Goal: Transaction & Acquisition: Purchase product/service

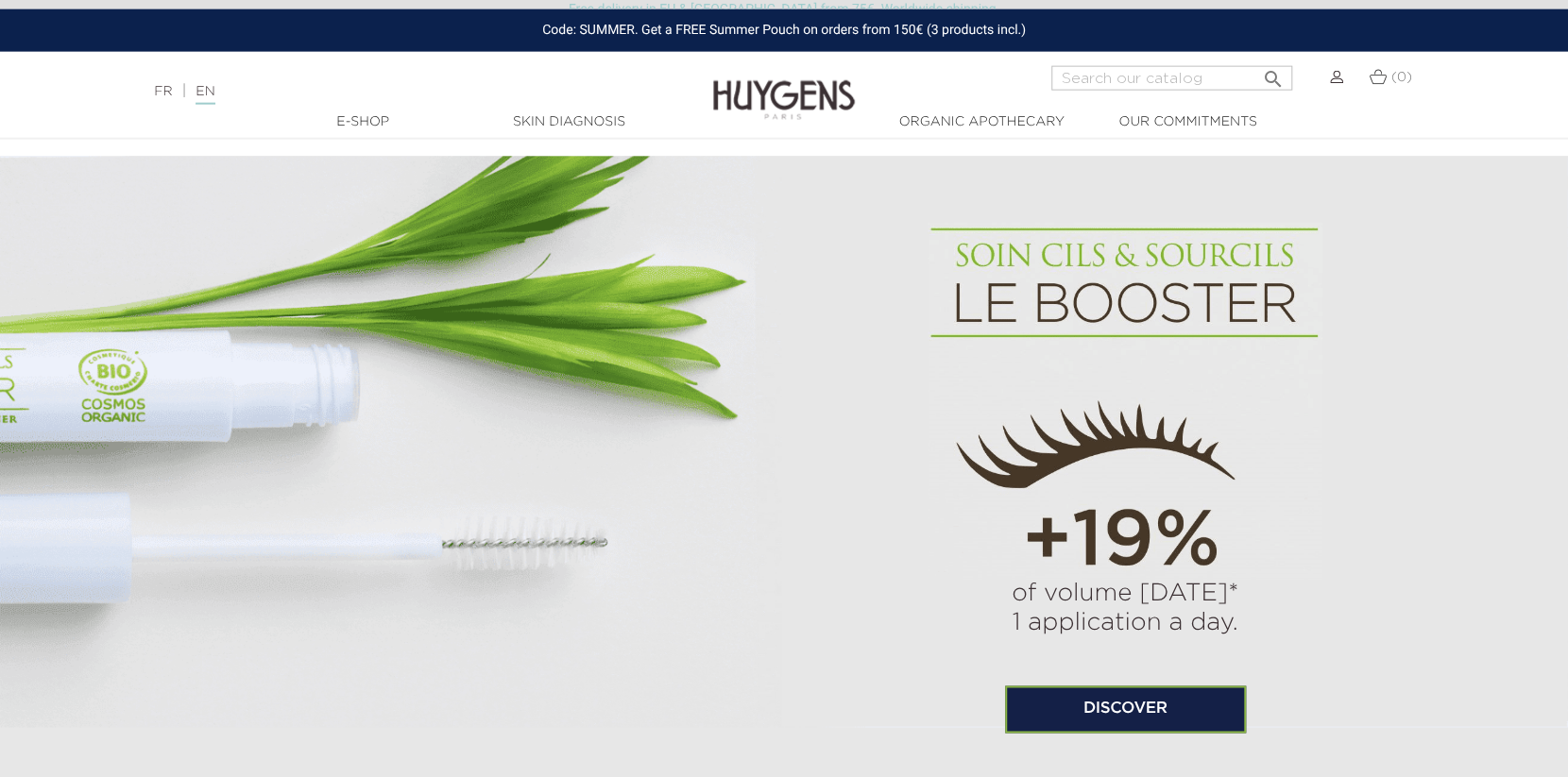
scroll to position [1225, 0]
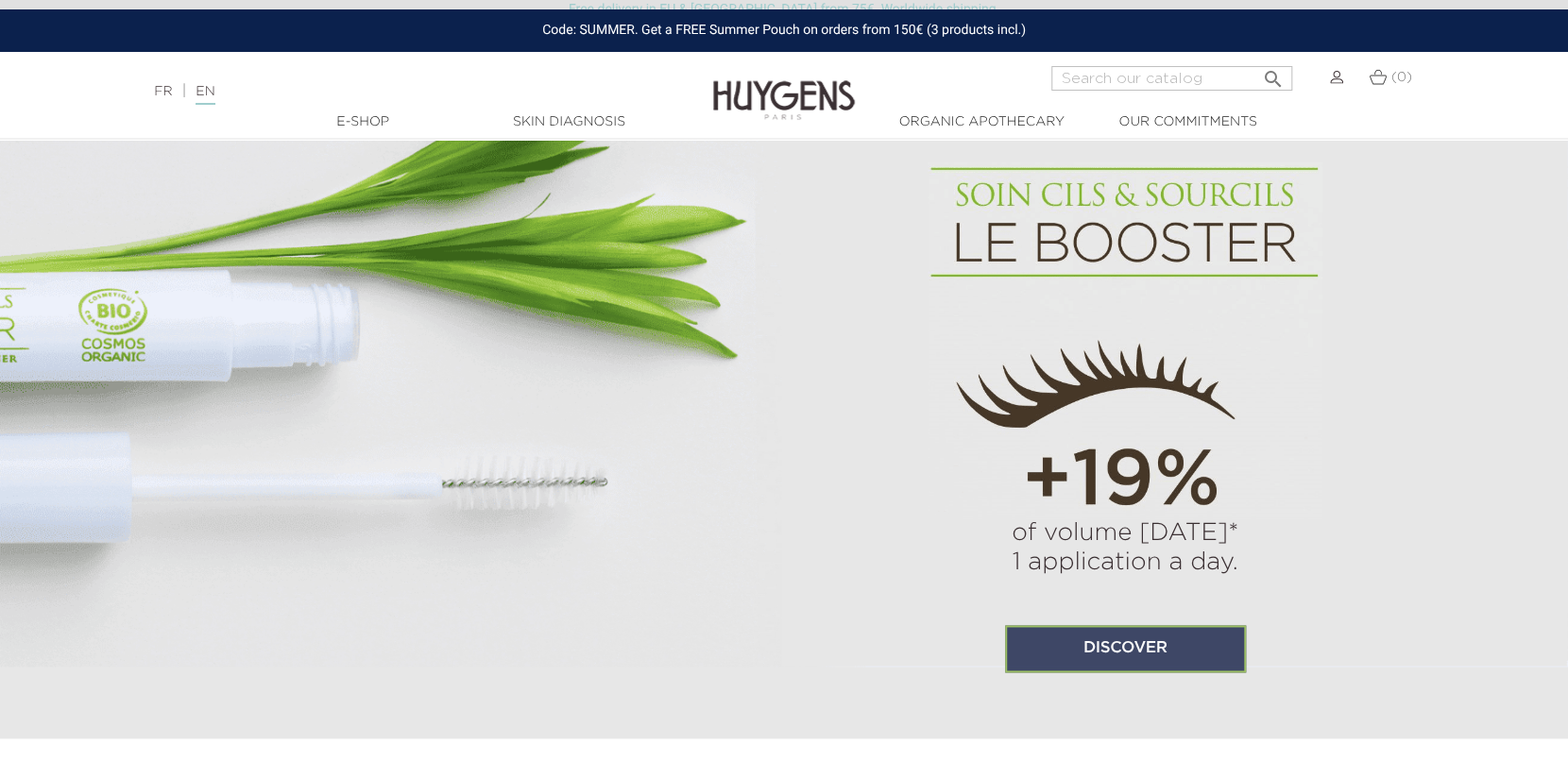
click at [1139, 660] on link "Discover" at bounding box center [1125, 649] width 240 height 47
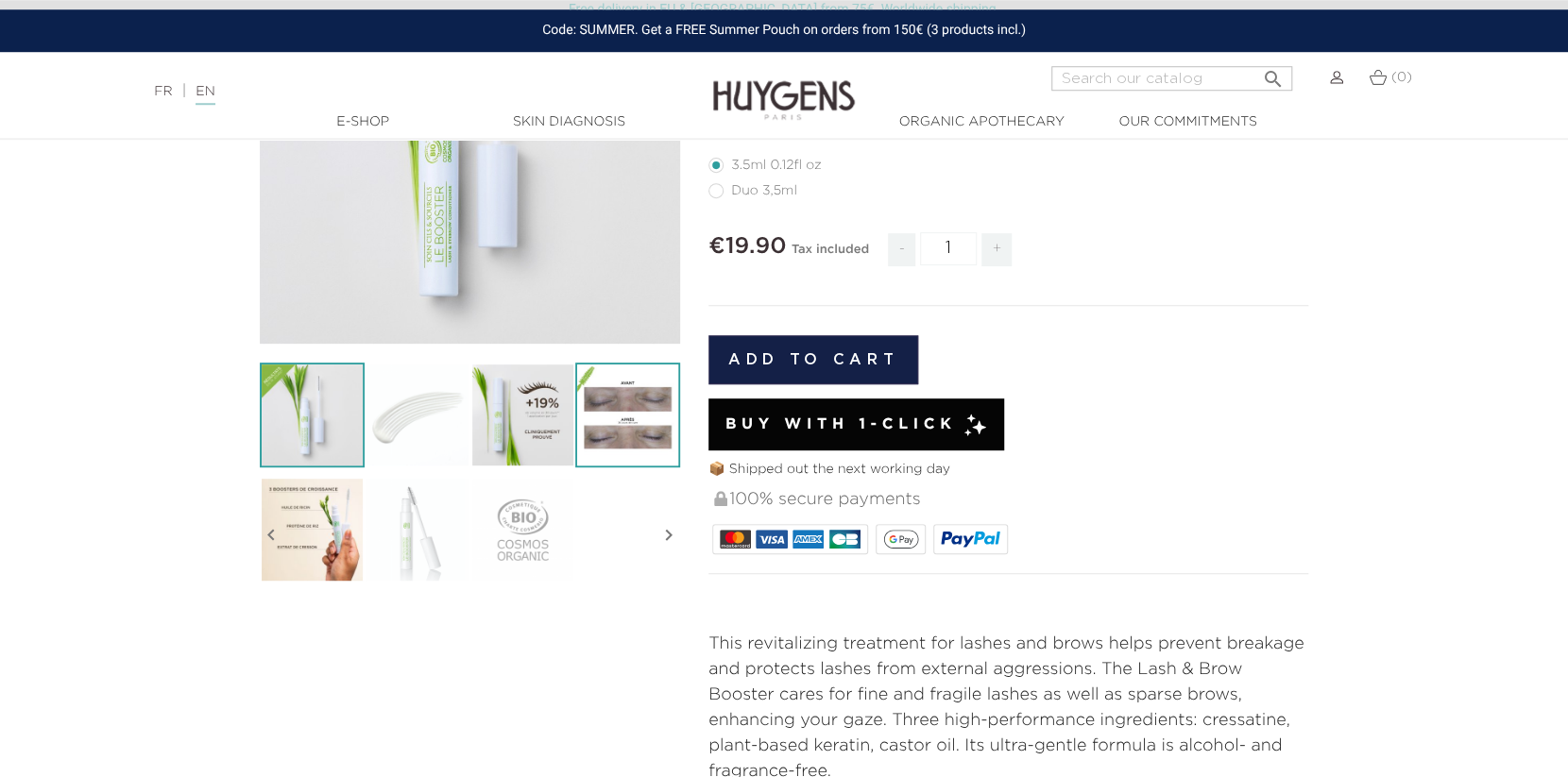
scroll to position [136, 0]
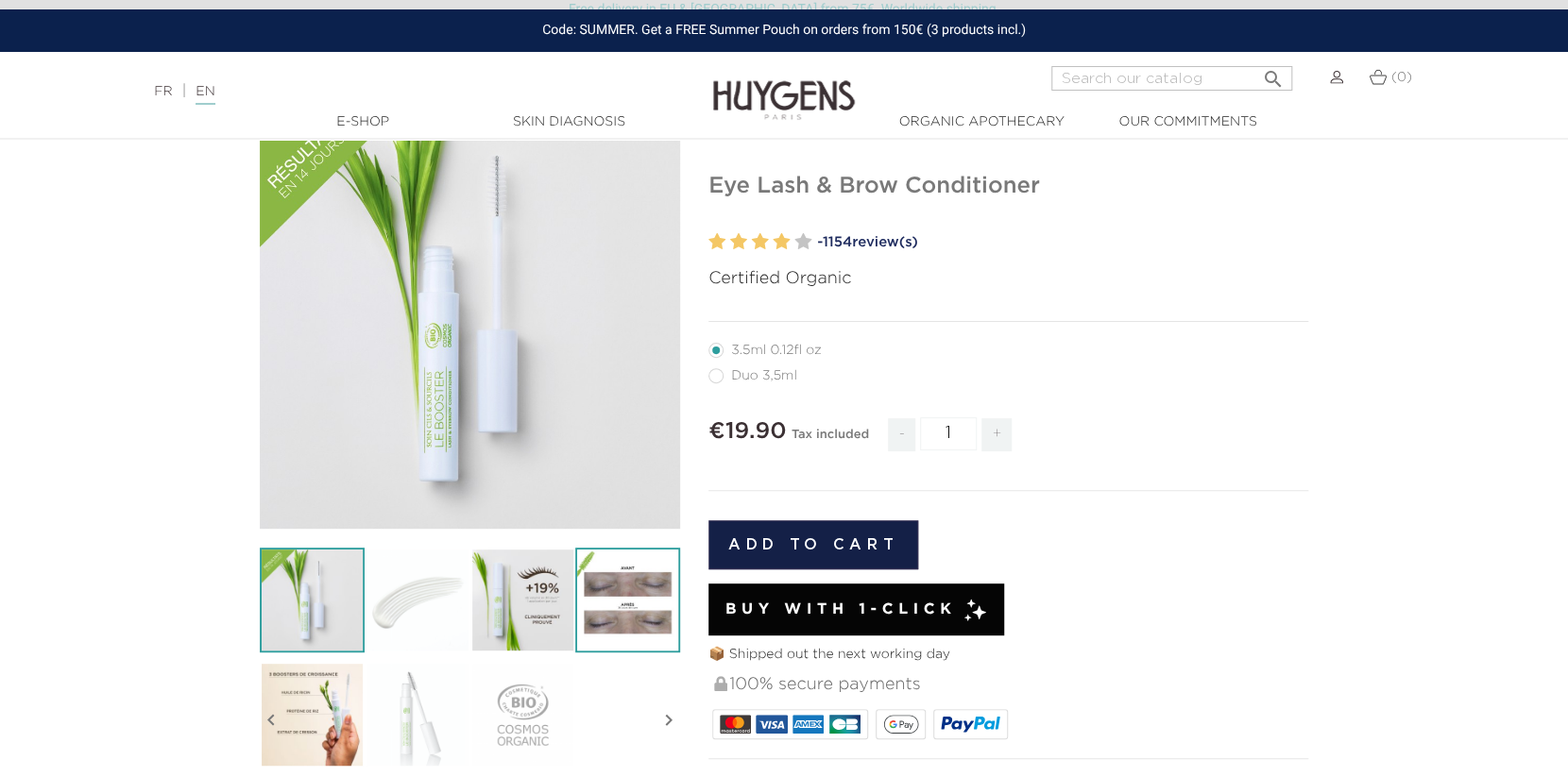
click at [628, 620] on img at bounding box center [628, 600] width 105 height 105
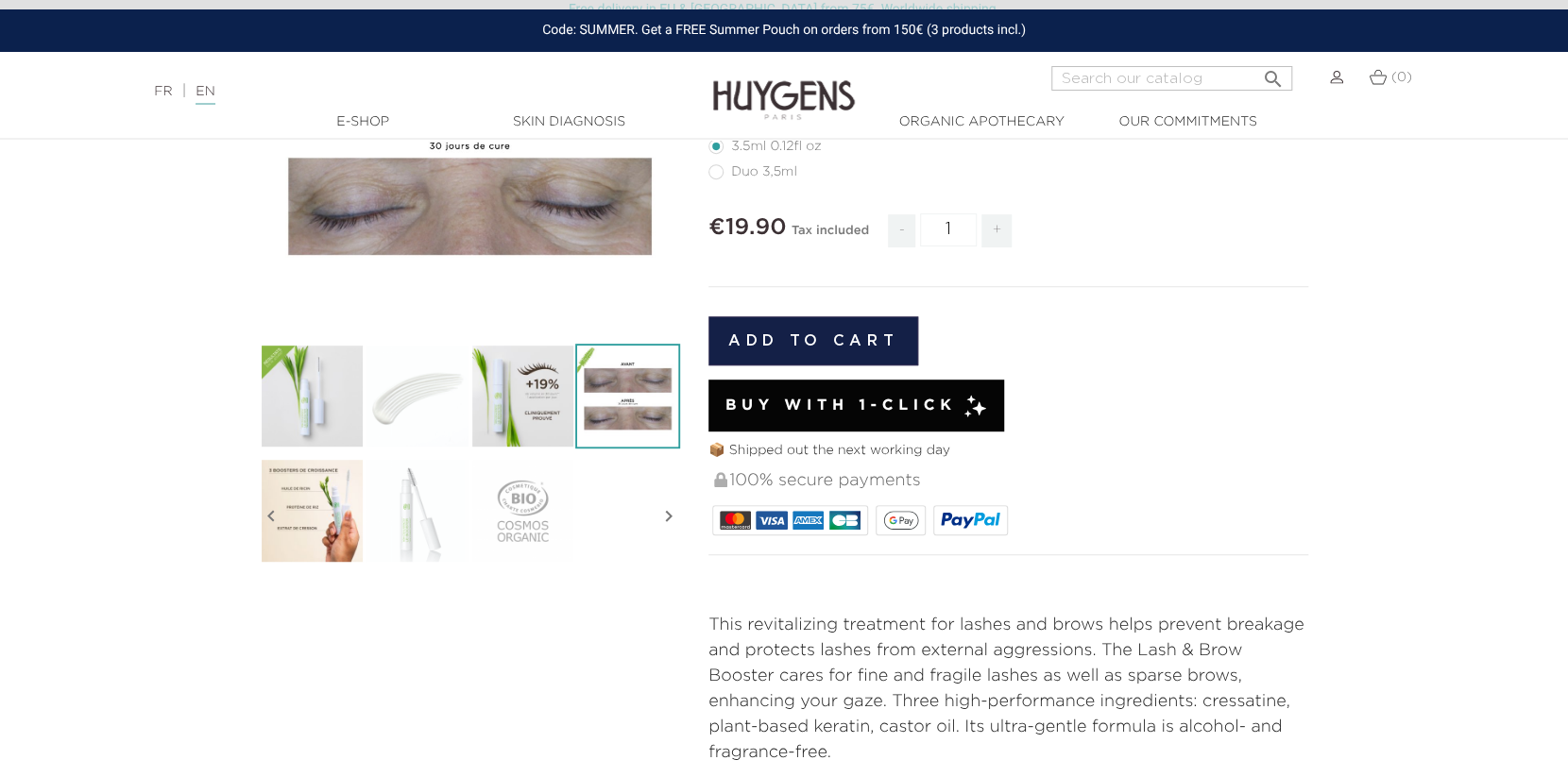
scroll to position [680, 0]
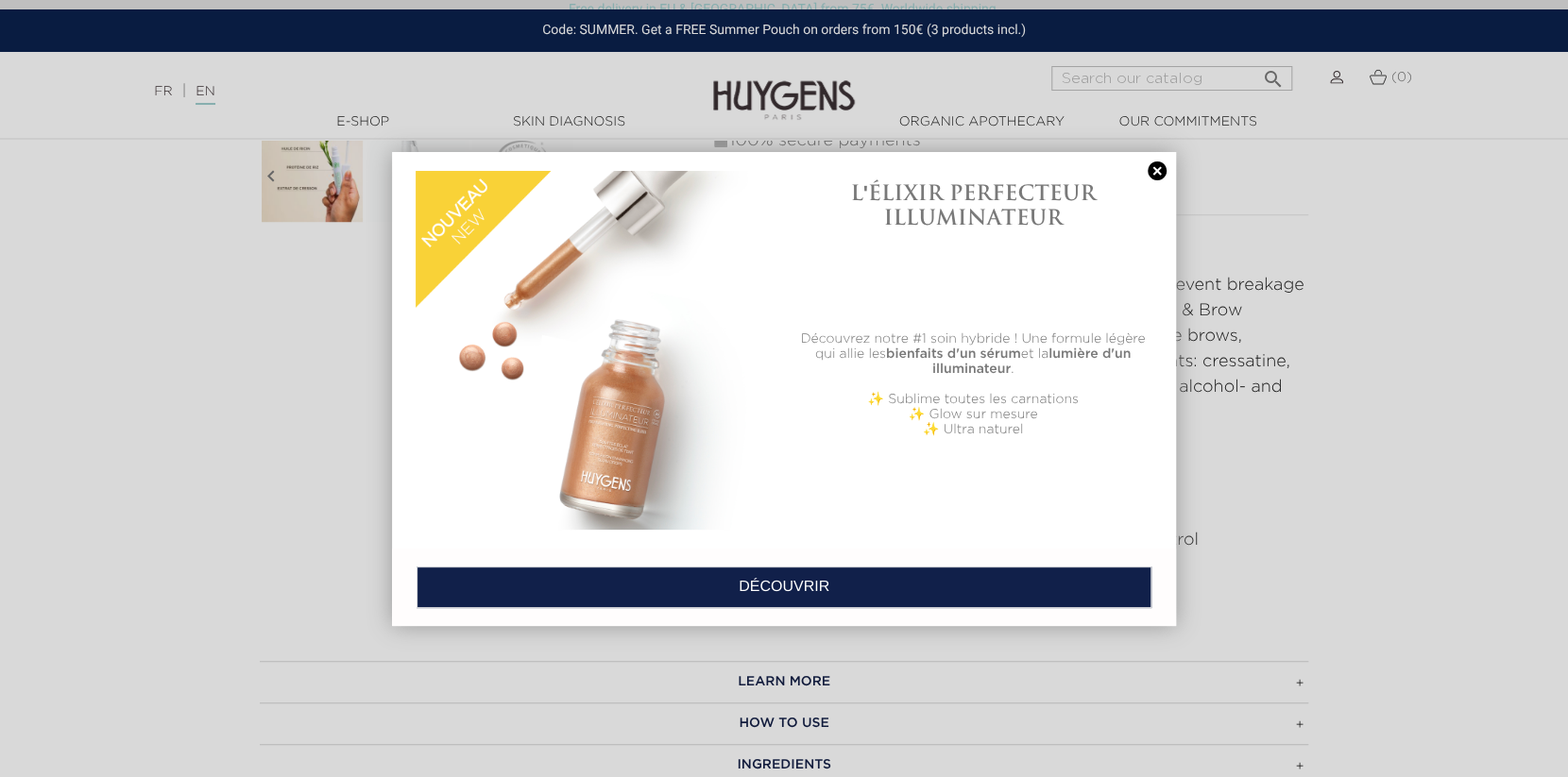
click at [1159, 170] on link at bounding box center [1156, 171] width 26 height 20
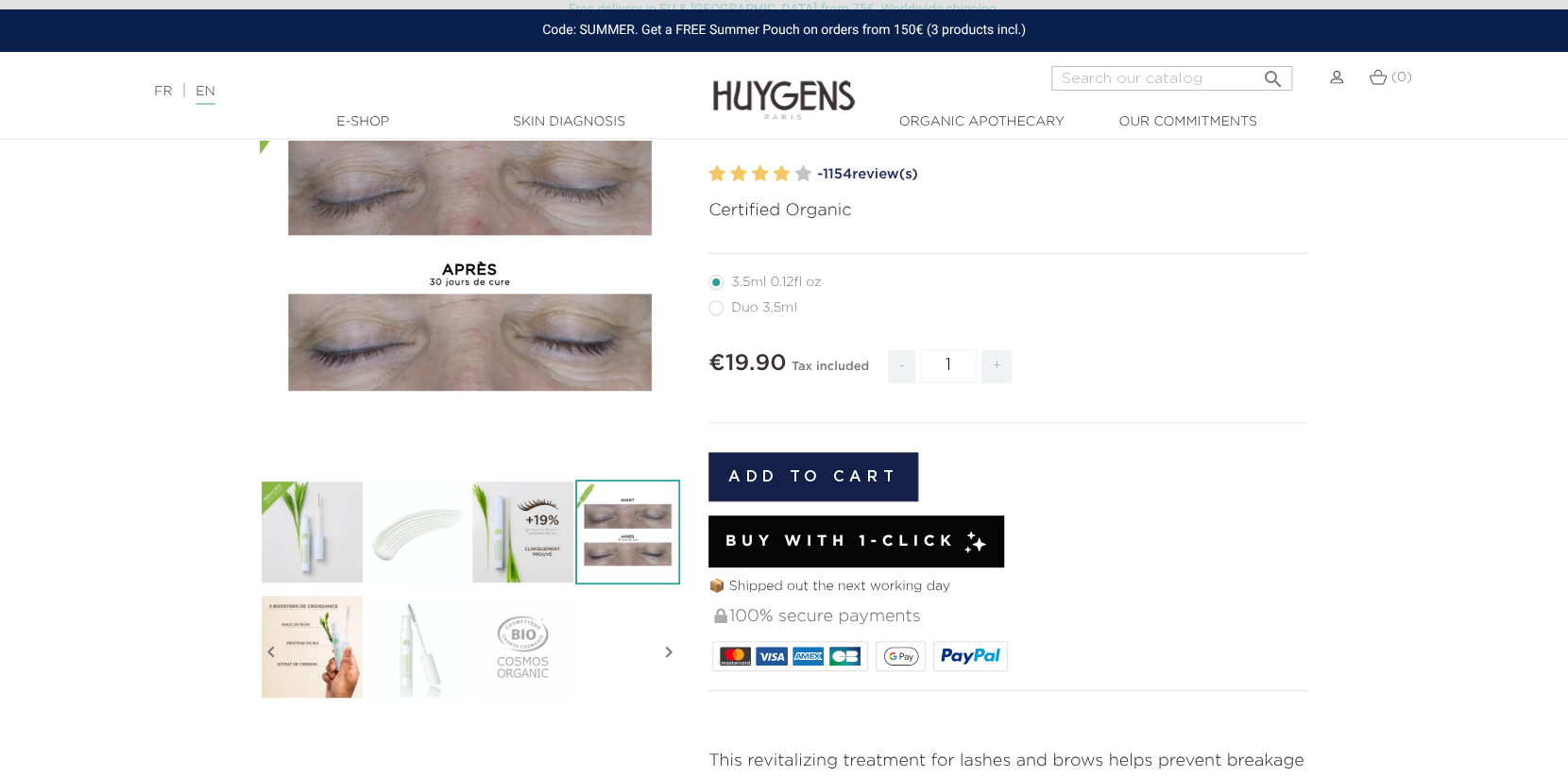
scroll to position [0, 0]
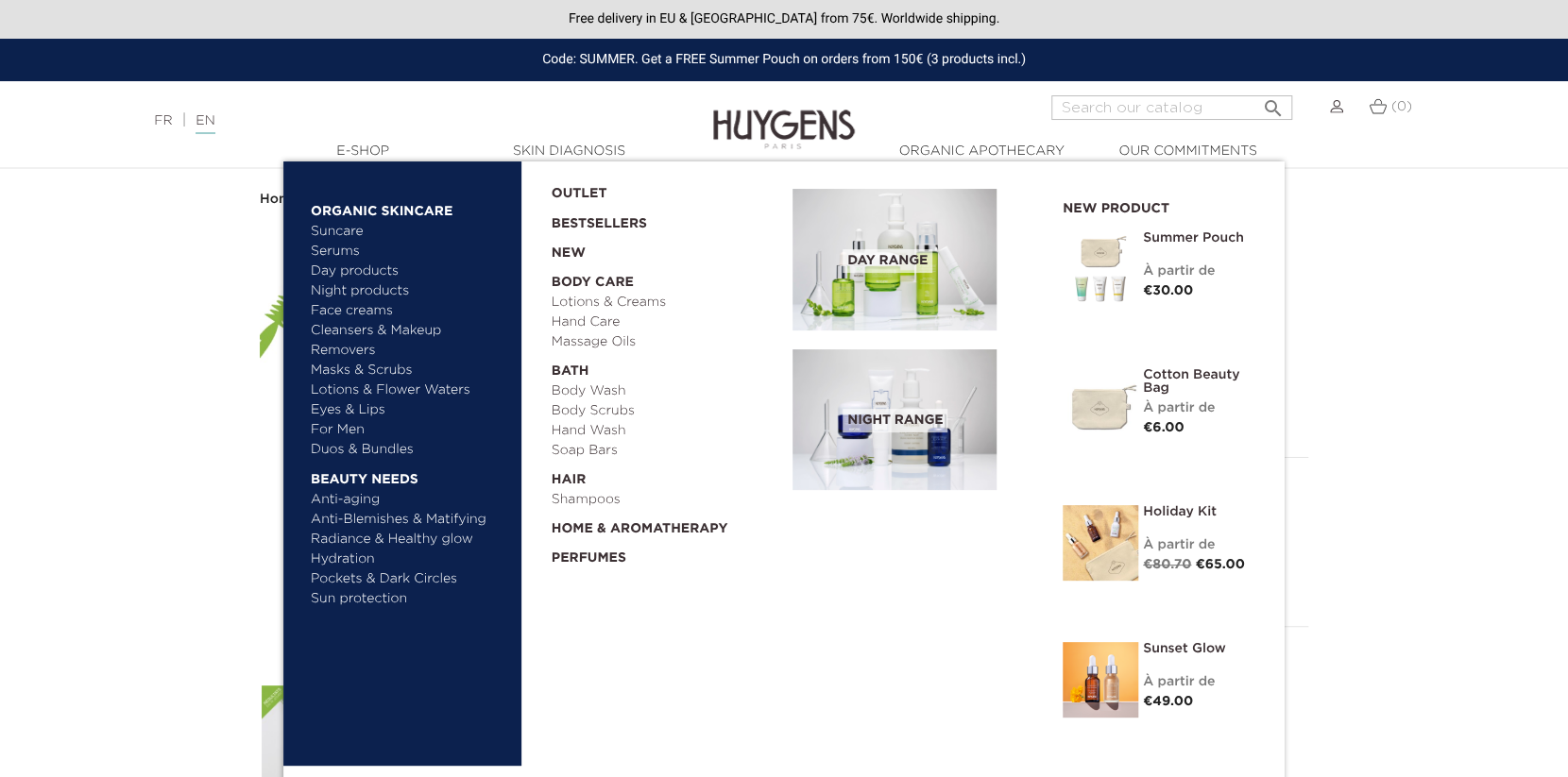
click at [348, 336] on link "Cleansers & Makeup Removers" at bounding box center [410, 341] width 197 height 40
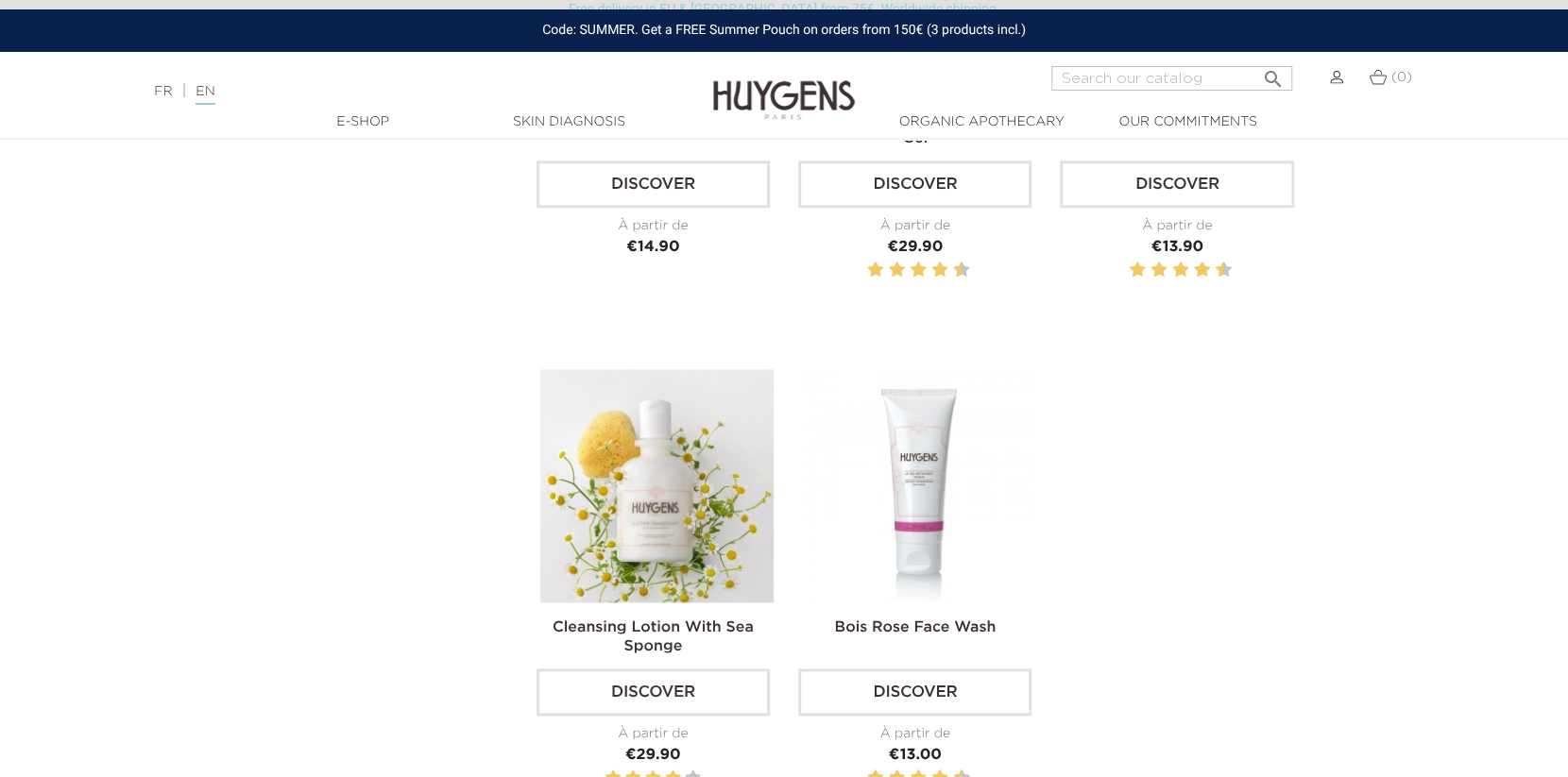
scroll to position [1156, 0]
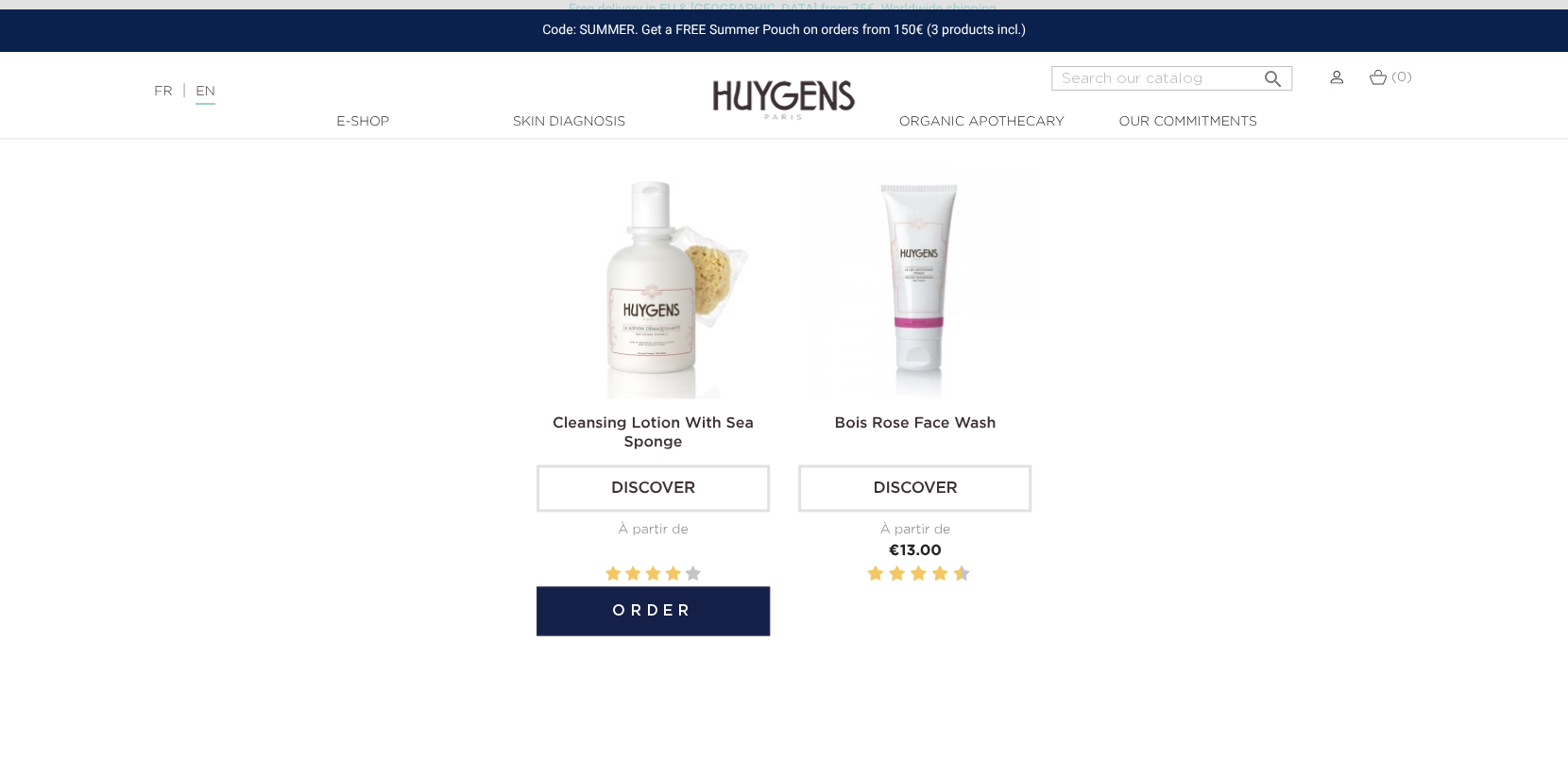
click at [679, 319] on img at bounding box center [657, 281] width 234 height 234
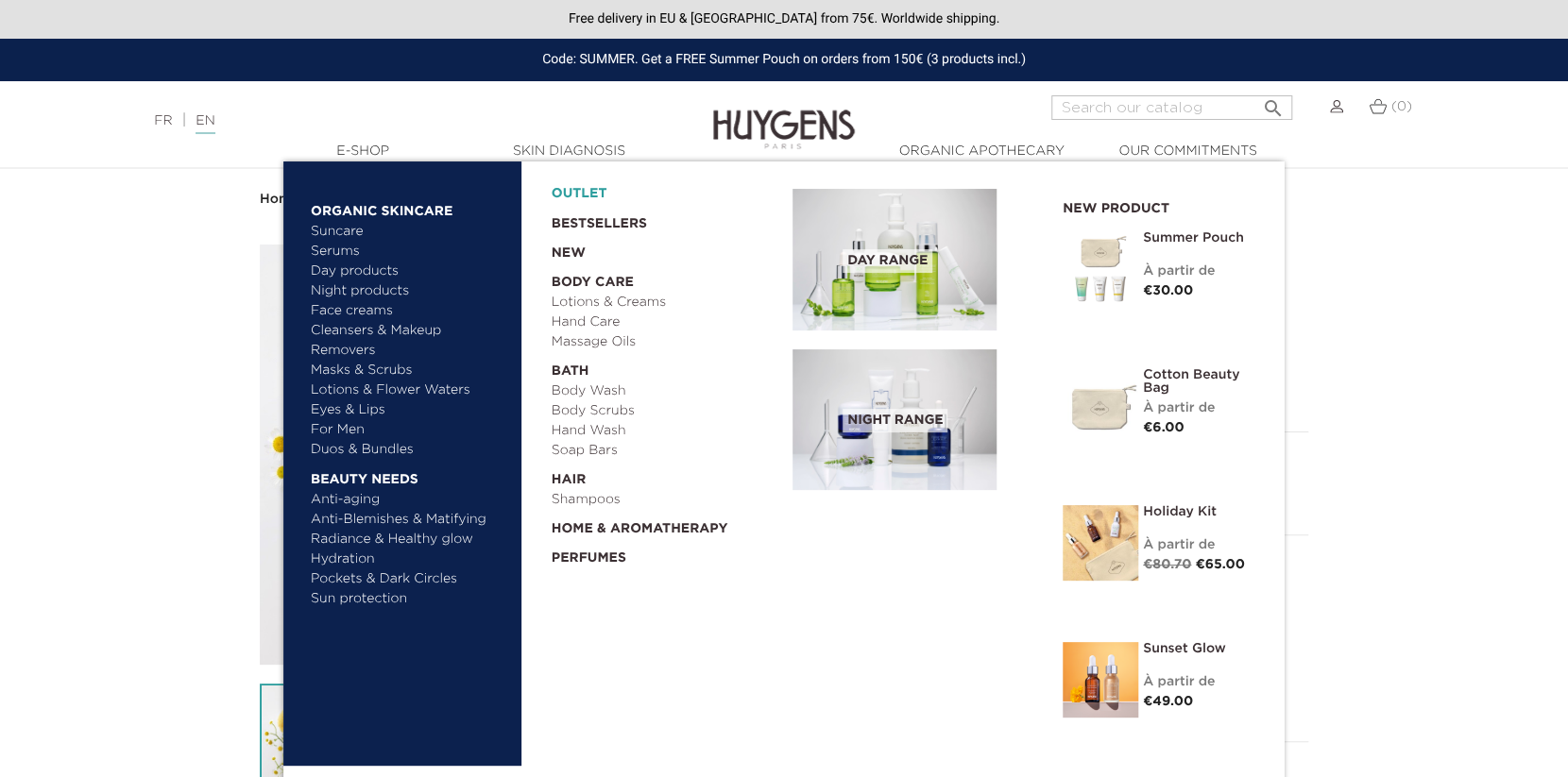
click at [588, 199] on link "OUTLET" at bounding box center [657, 190] width 212 height 29
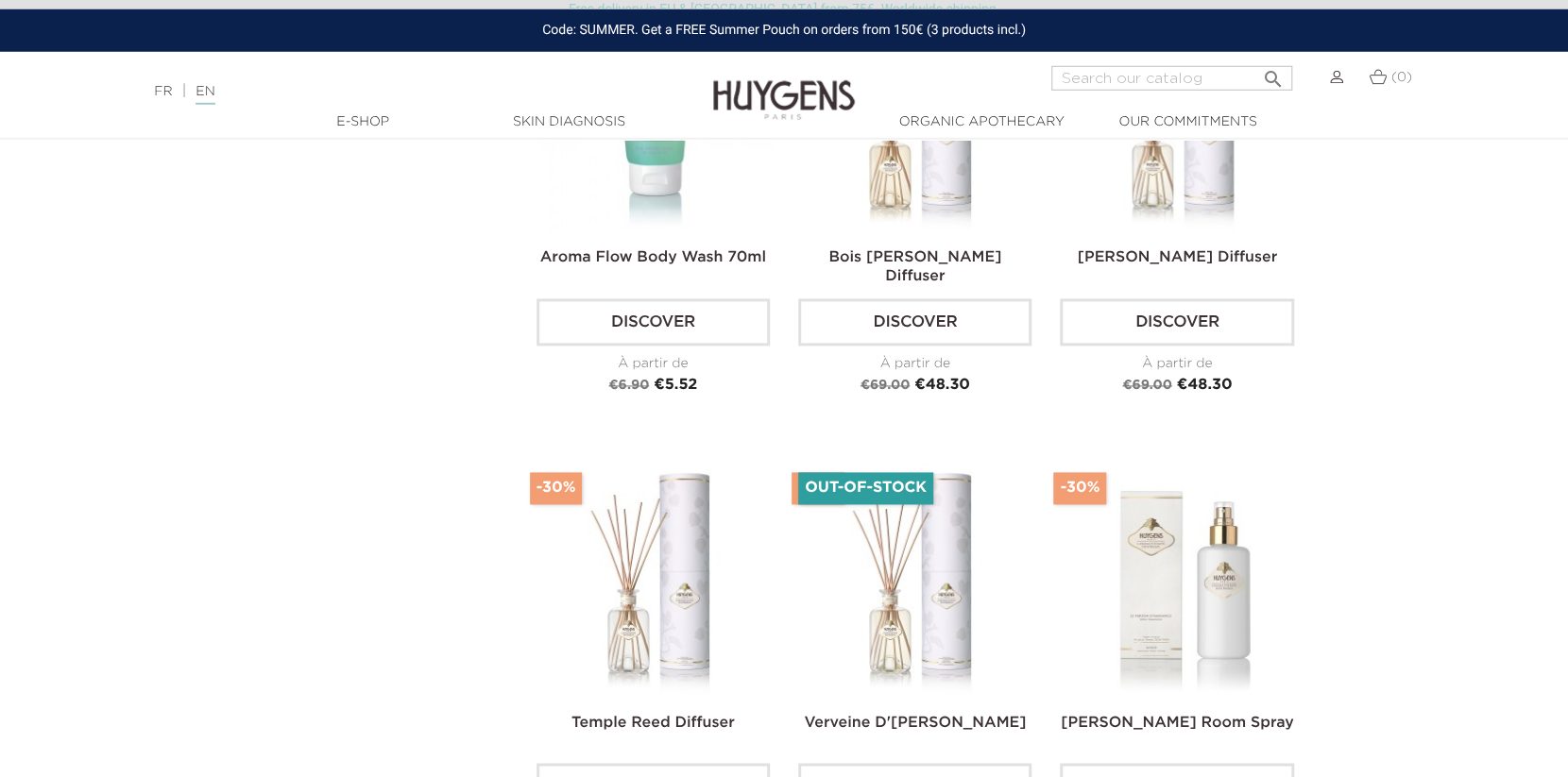
scroll to position [1292, 0]
